Goal: Ask a question

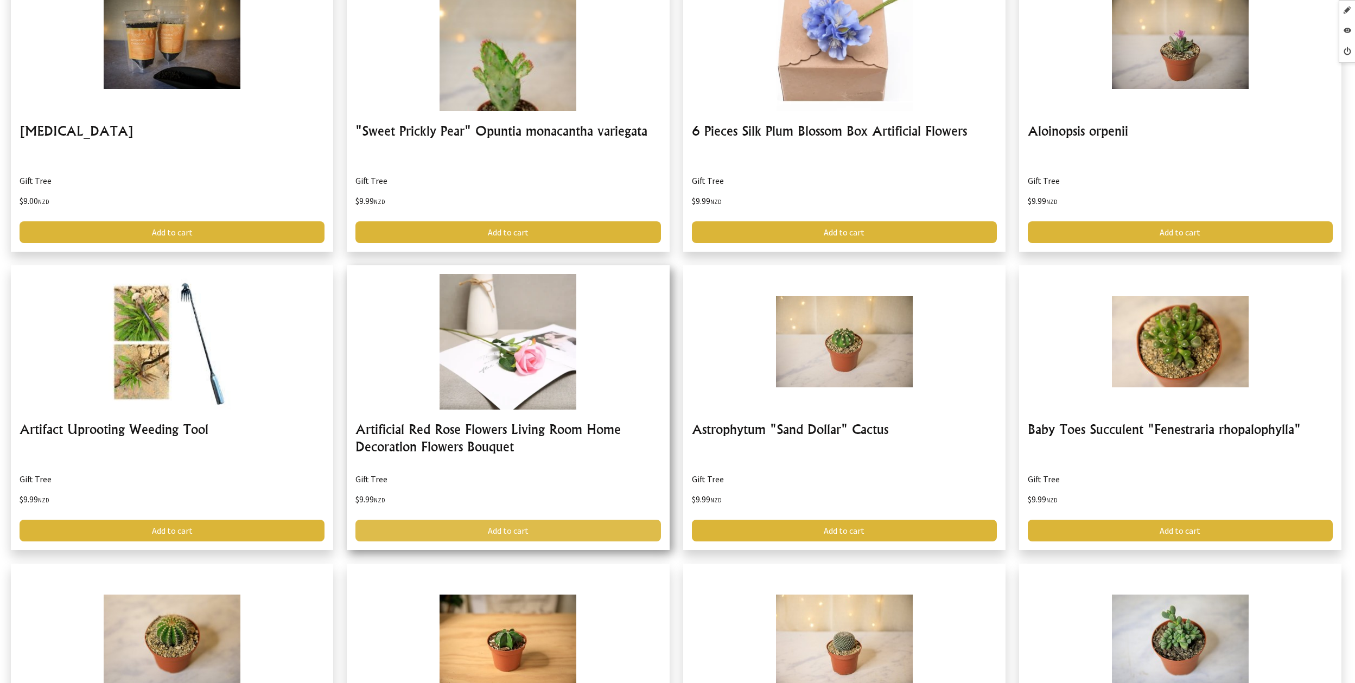
scroll to position [1853, 0]
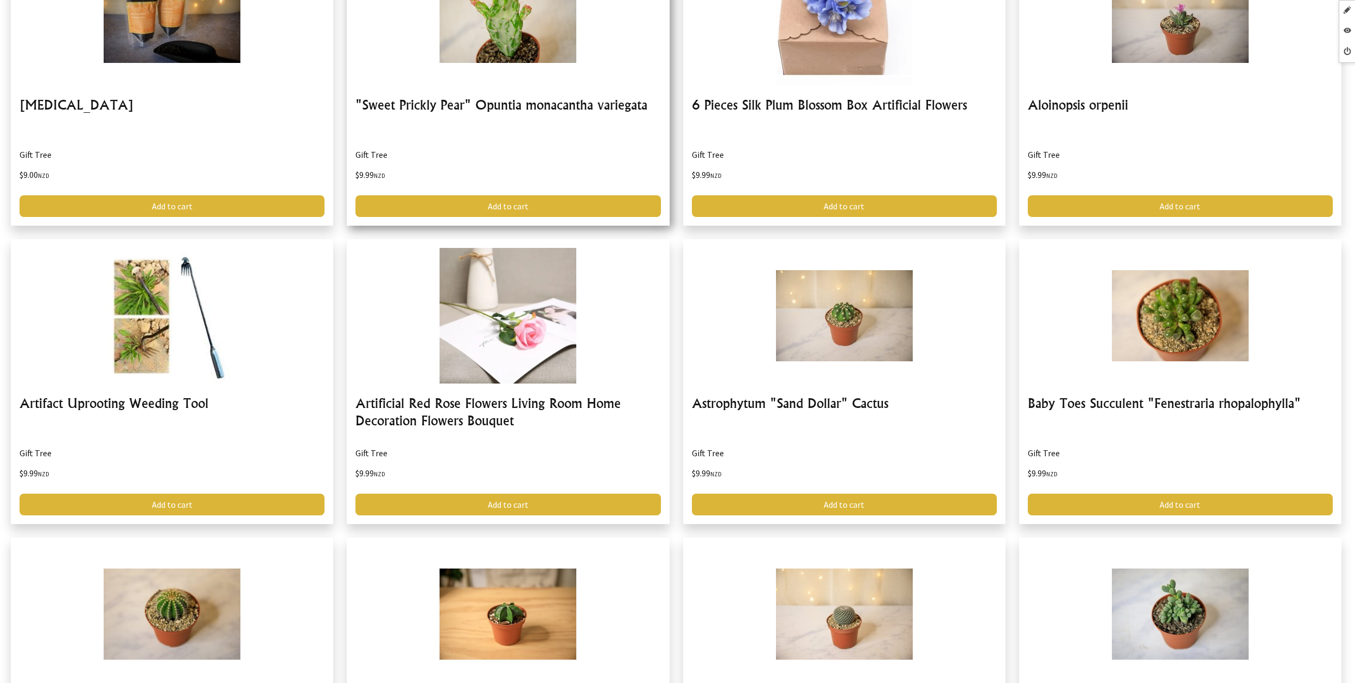
click at [556, 32] on link at bounding box center [508, 83] width 322 height 285
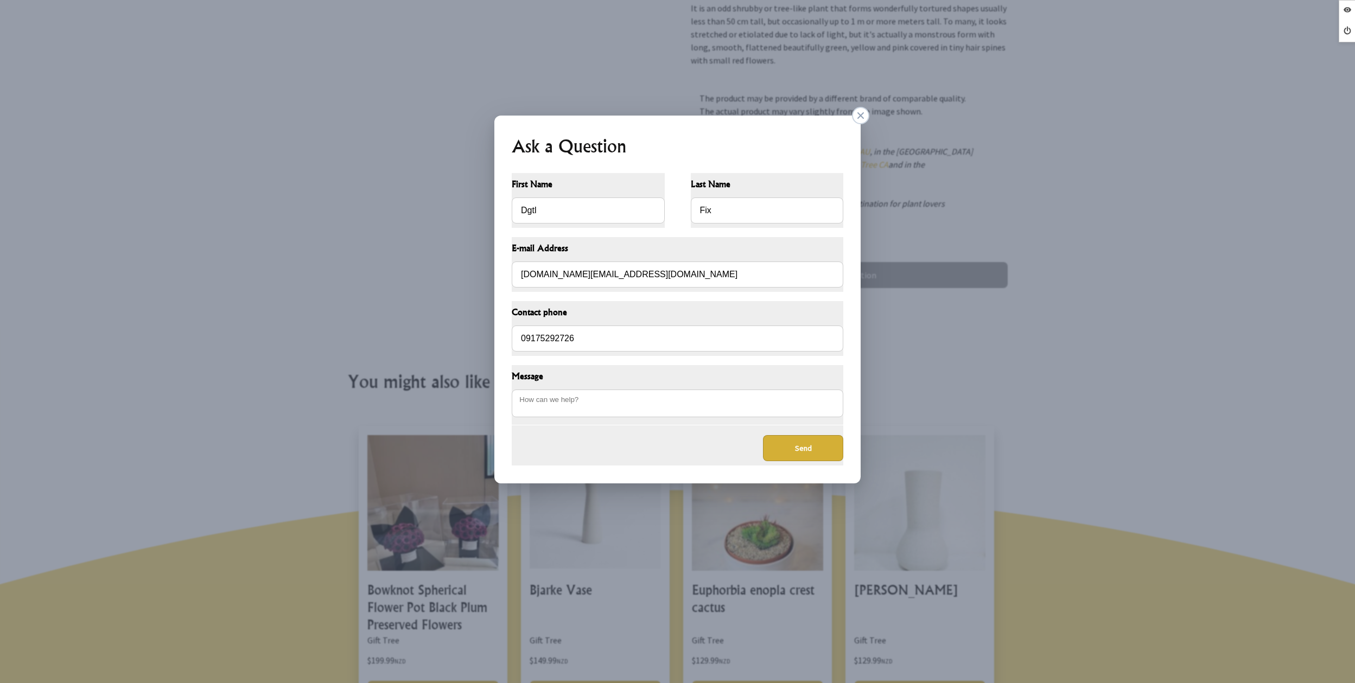
scroll to position [426, 0]
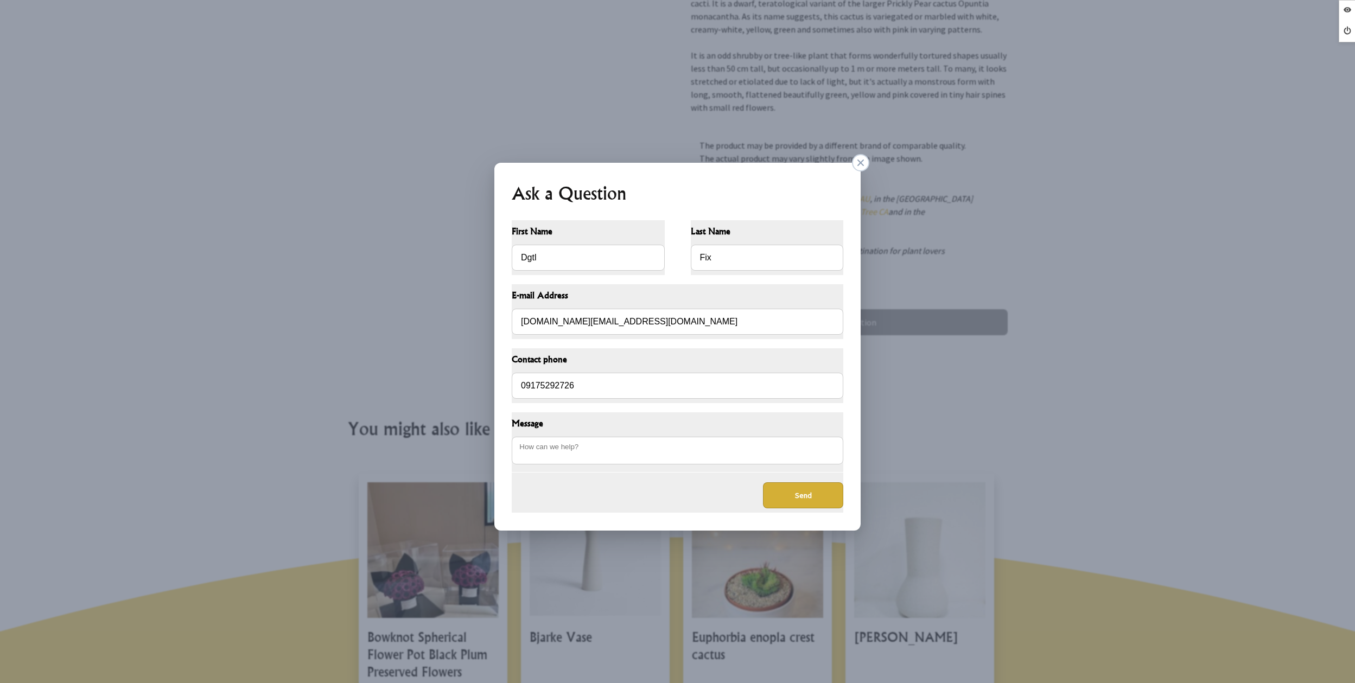
click at [765, 80] on dialogboxoverlay at bounding box center [677, 341] width 1355 height 683
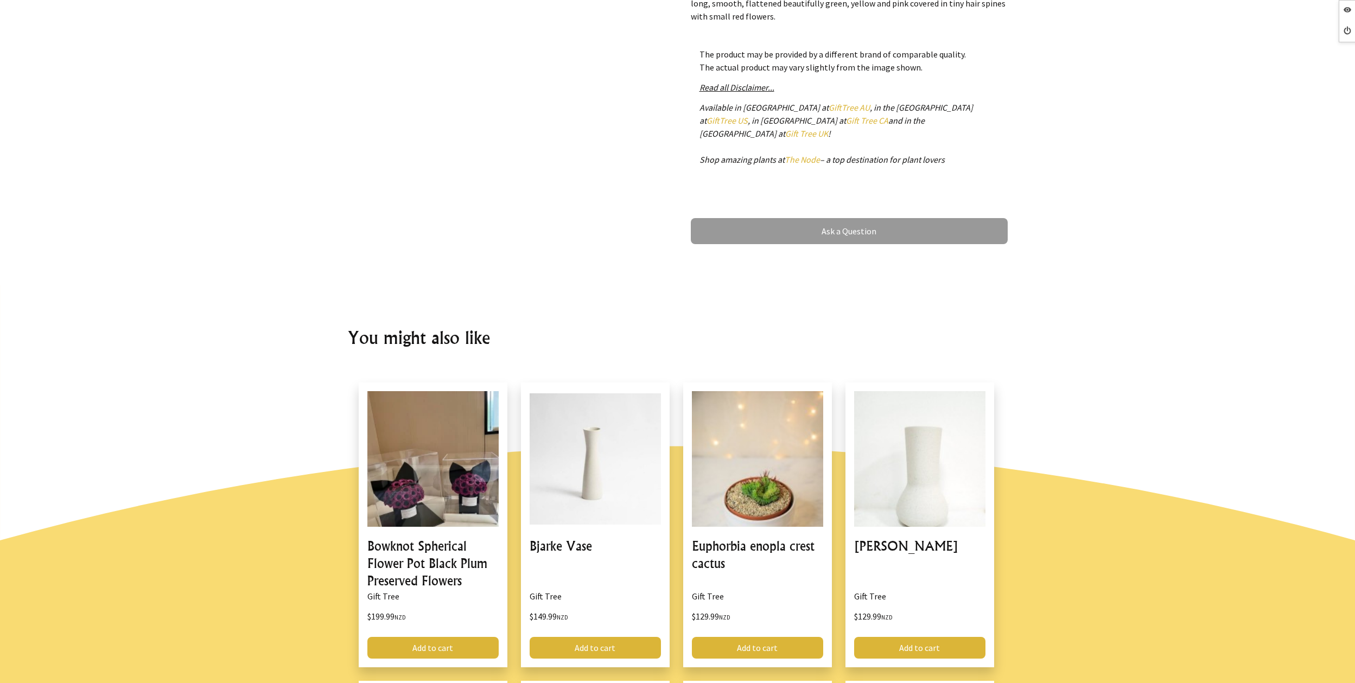
scroll to position [525, 0]
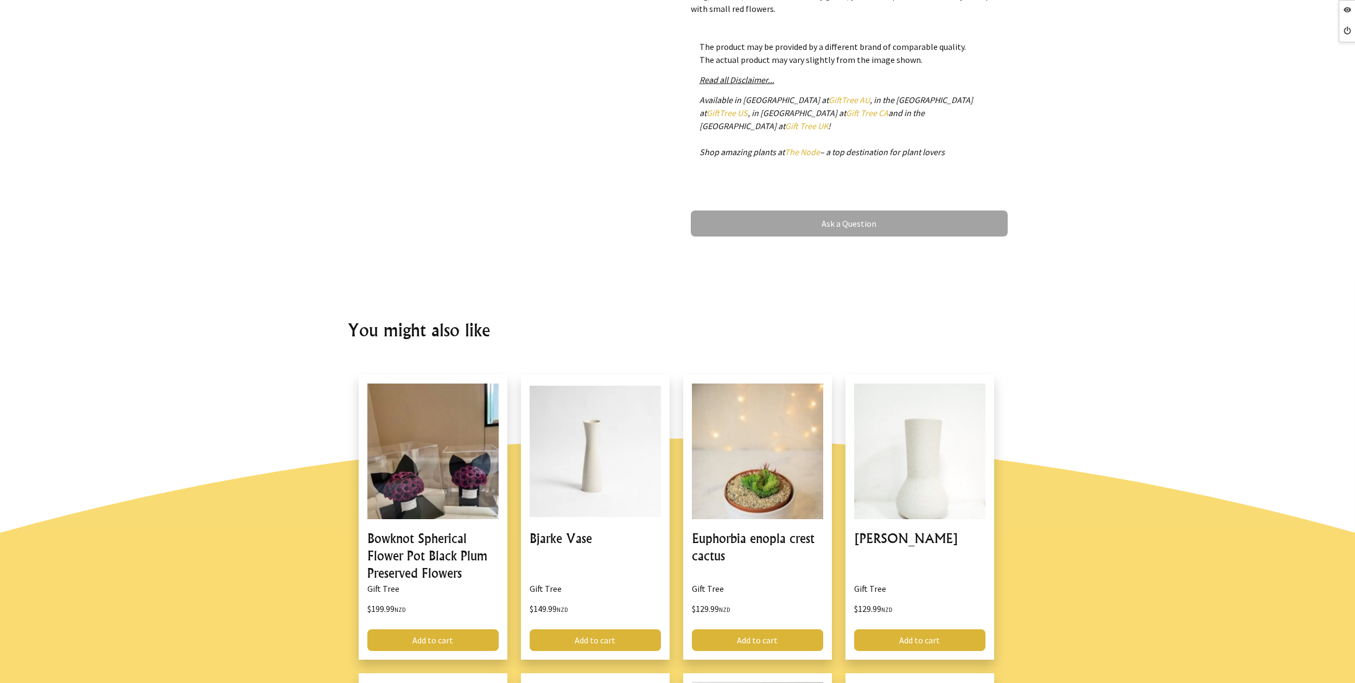
click at [851, 213] on link "Ask a Question" at bounding box center [849, 224] width 317 height 26
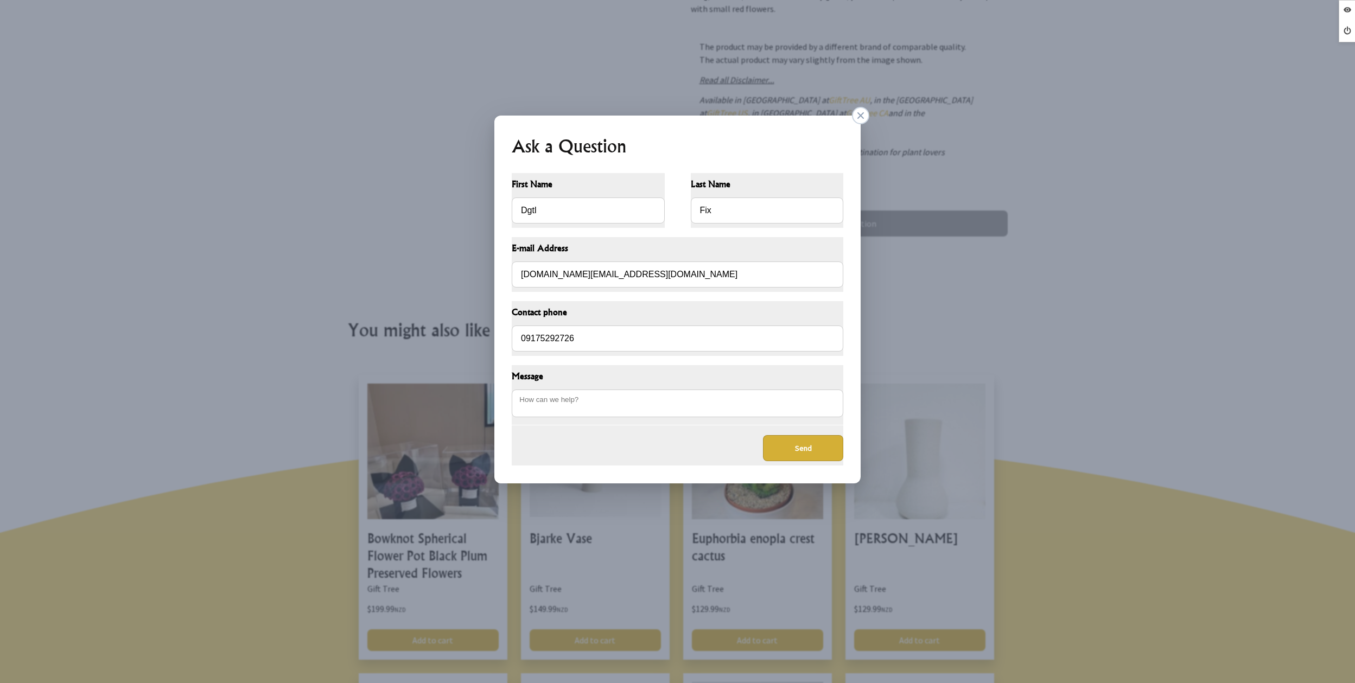
click at [865, 116] on dialogboxclose at bounding box center [860, 115] width 17 height 17
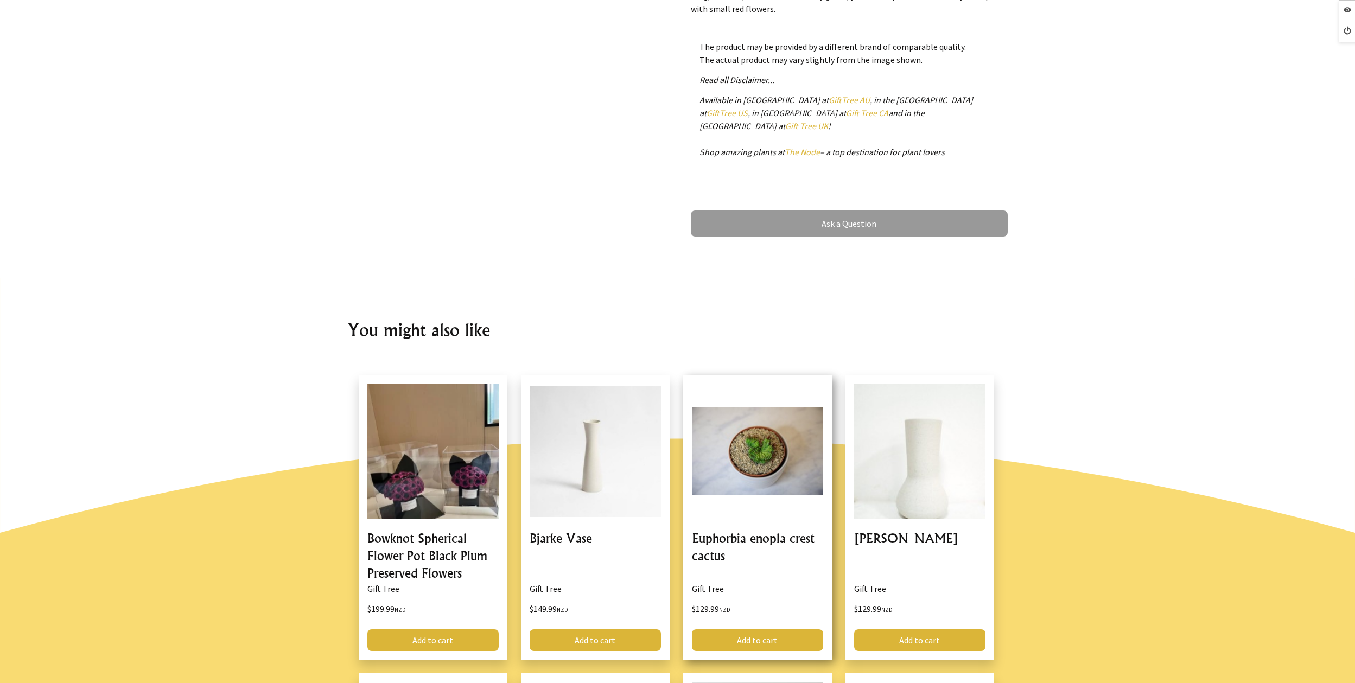
scroll to position [622, 0]
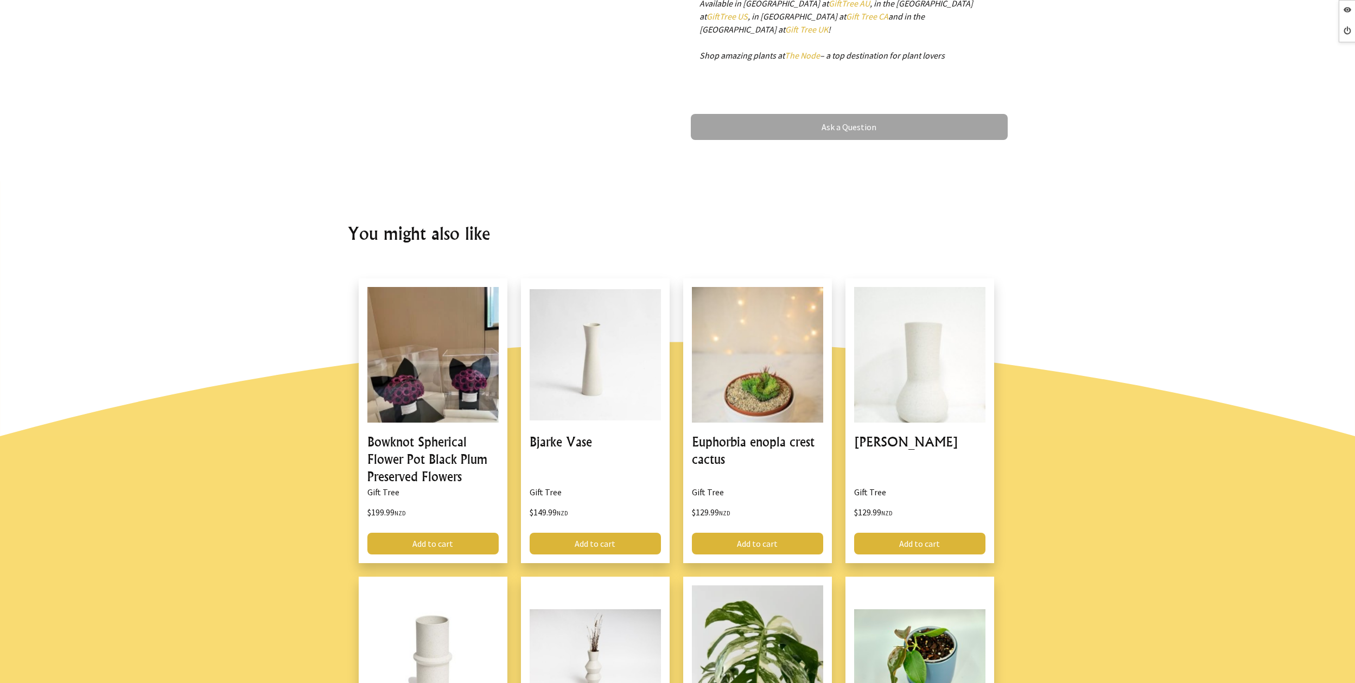
click at [815, 126] on link "Ask a Question" at bounding box center [849, 127] width 317 height 26
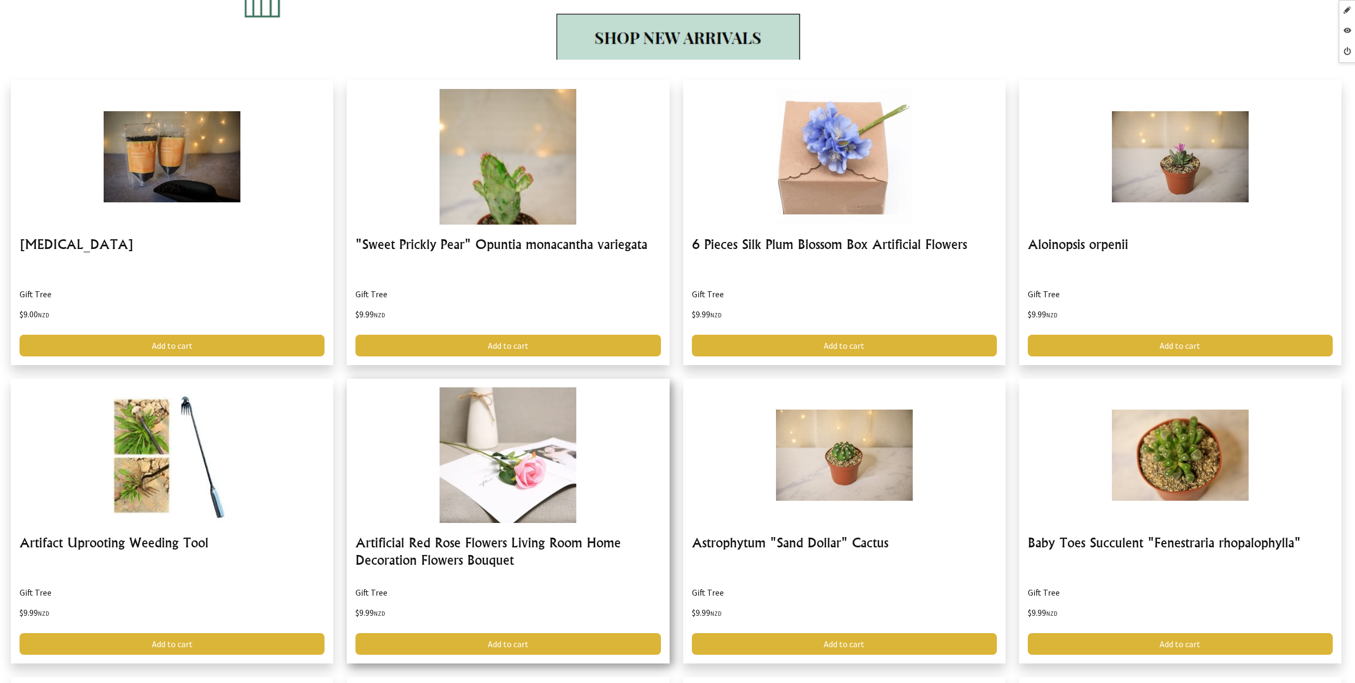
scroll to position [1730, 0]
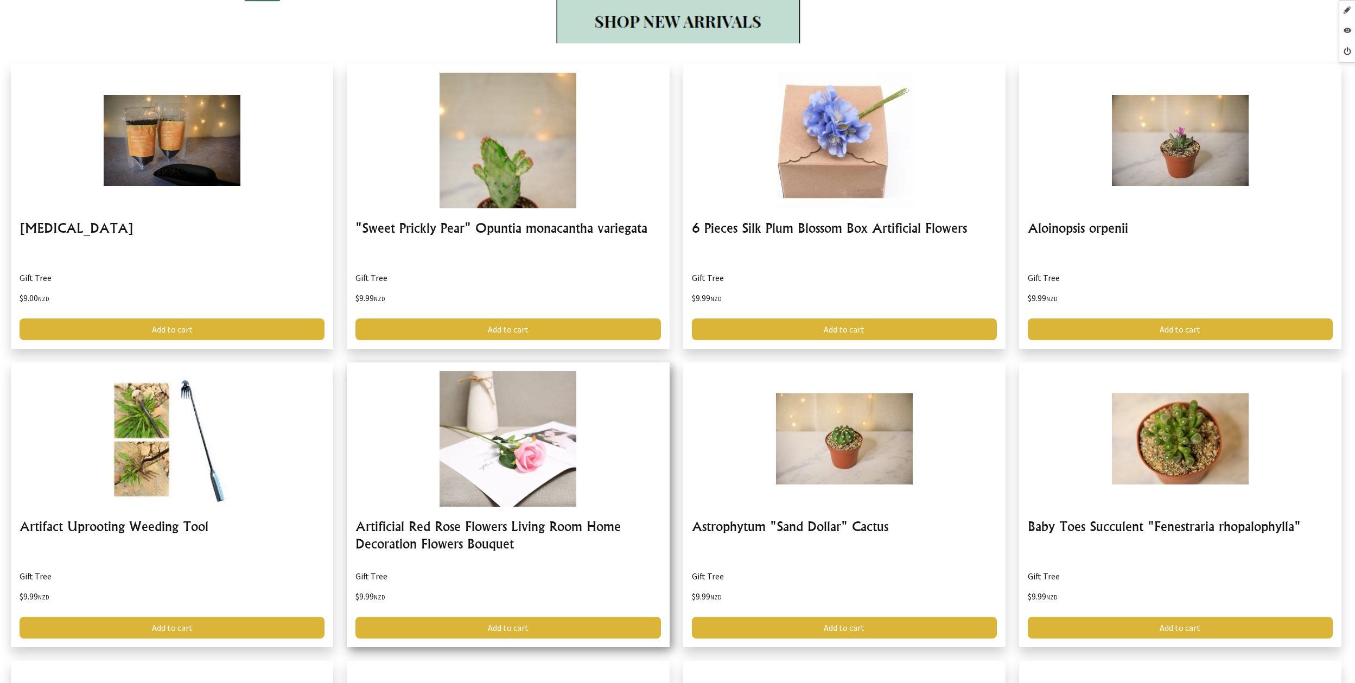
click at [523, 457] on link at bounding box center [508, 505] width 322 height 285
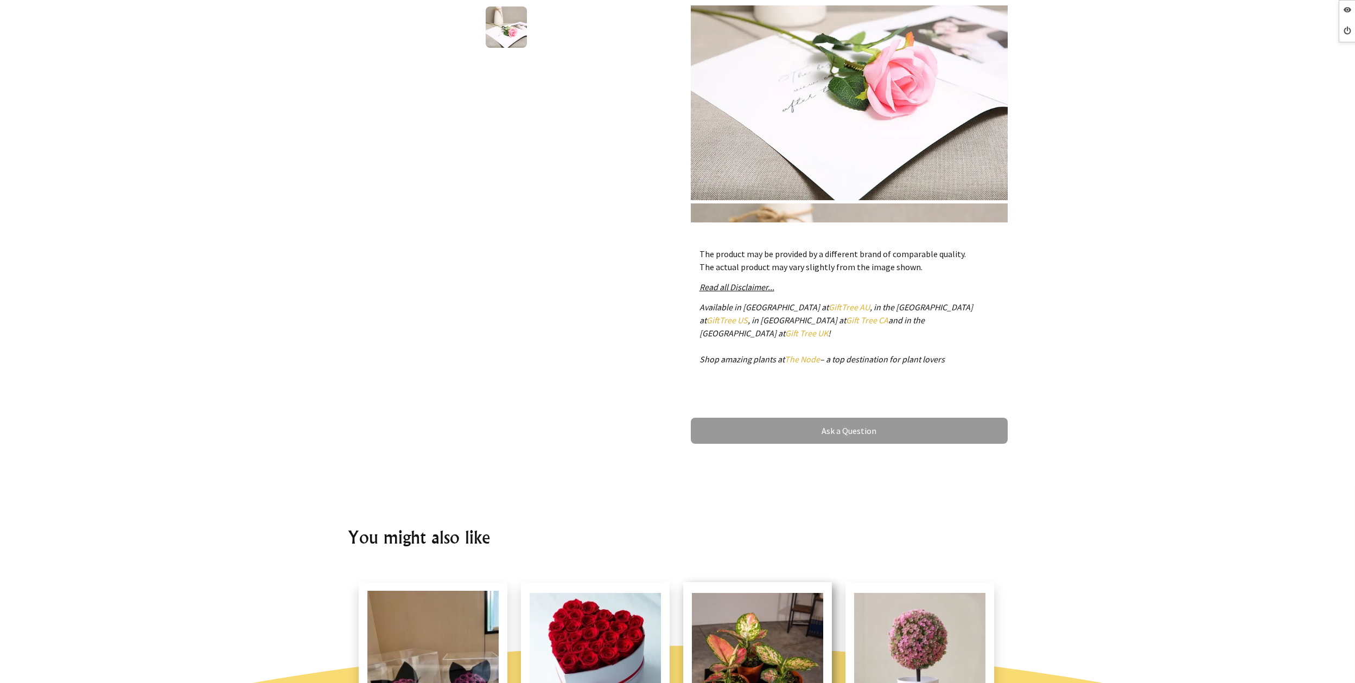
scroll to position [371, 0]
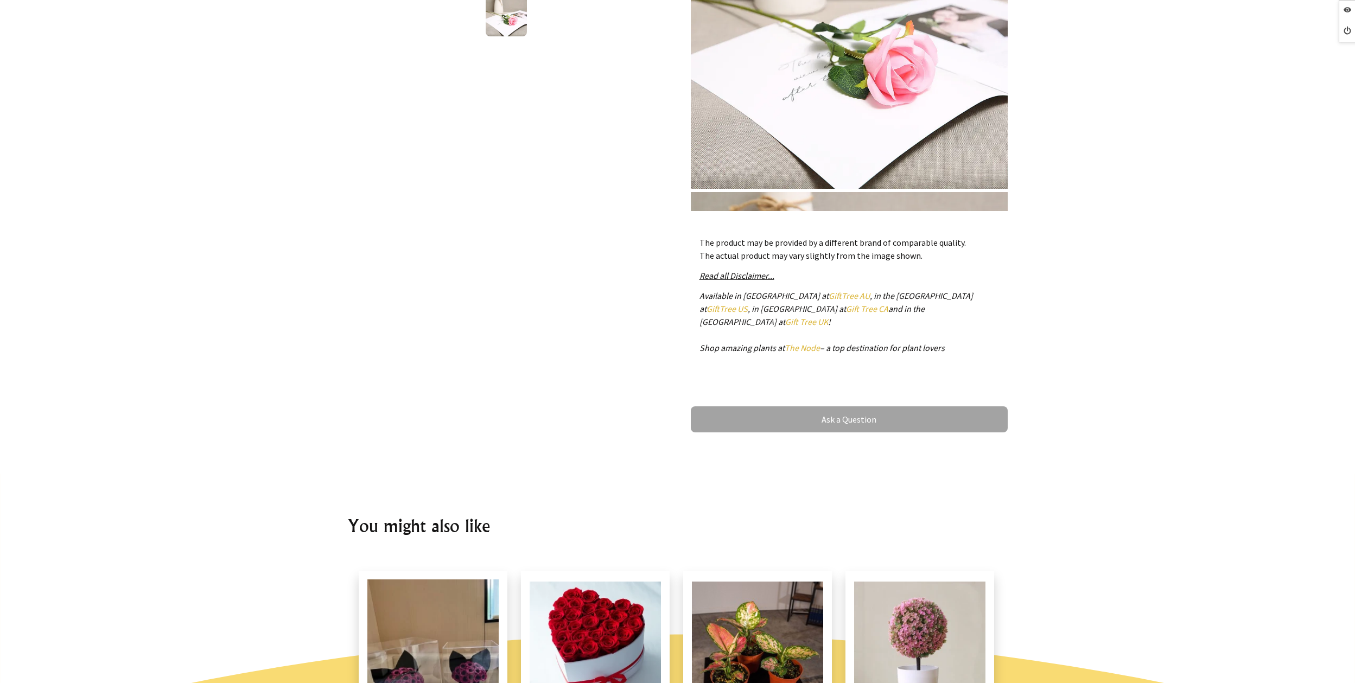
click at [806, 408] on link "Ask a Question" at bounding box center [849, 420] width 317 height 26
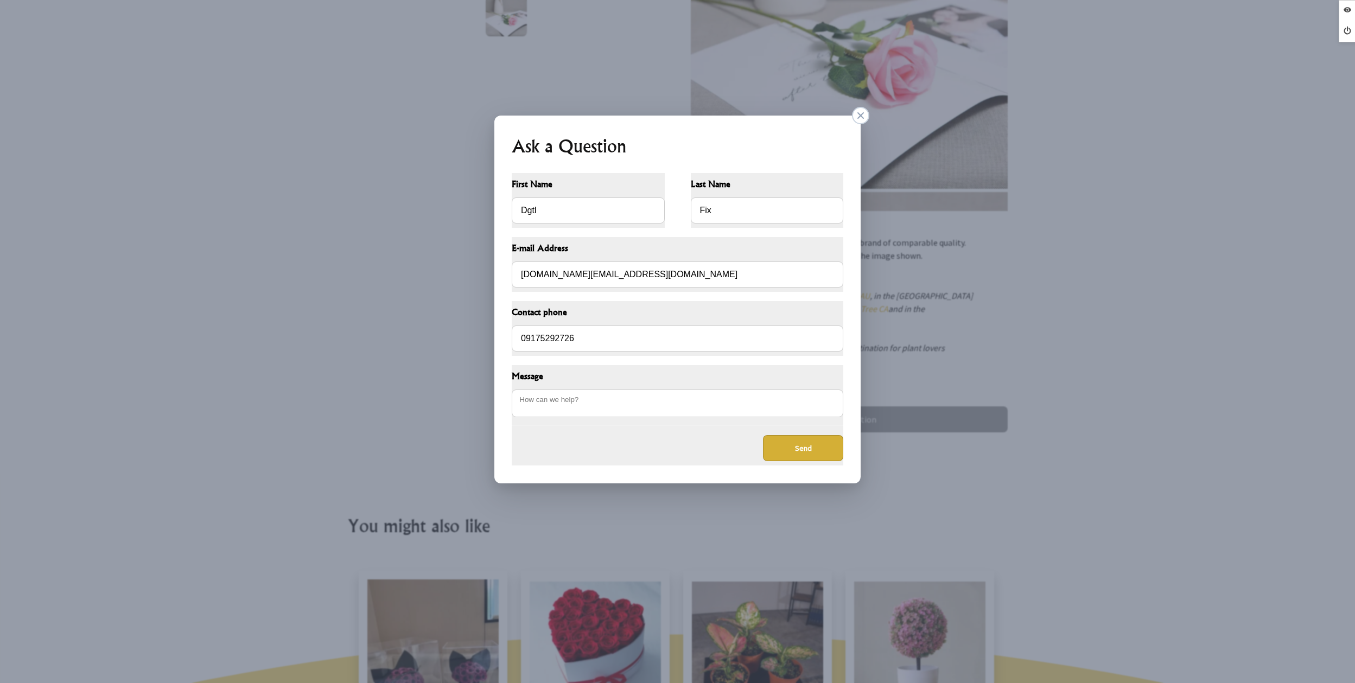
click at [785, 449] on button "Send" at bounding box center [803, 448] width 80 height 26
type textarea "asdasd"
click at [773, 450] on button "Send" at bounding box center [803, 448] width 80 height 26
